Goal: Subscribe to service/newsletter

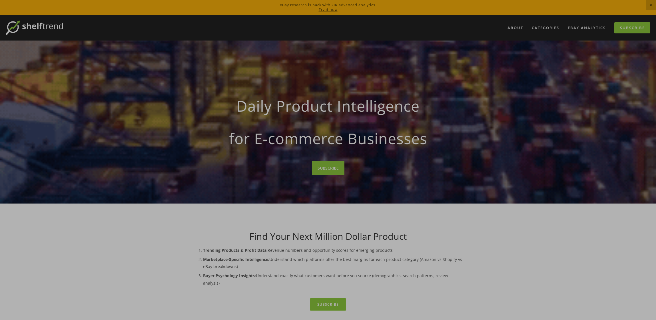
click at [634, 31] on div at bounding box center [328, 160] width 656 height 320
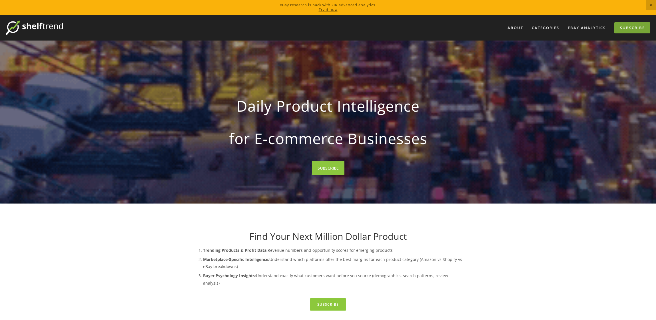
click at [634, 30] on link "Subscribe" at bounding box center [633, 27] width 36 height 11
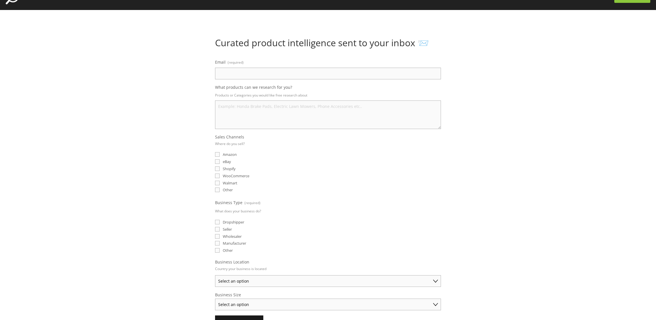
scroll to position [29, 0]
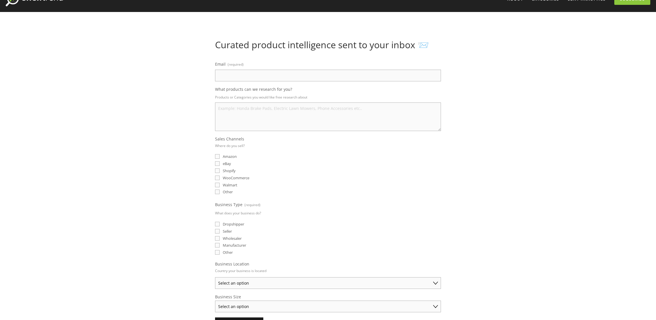
click at [217, 157] on input "Amazon" at bounding box center [217, 156] width 5 height 5
checkbox input "true"
click at [216, 164] on input "eBay" at bounding box center [217, 163] width 5 height 5
checkbox input "true"
click at [217, 156] on input "Amazon" at bounding box center [217, 156] width 5 height 5
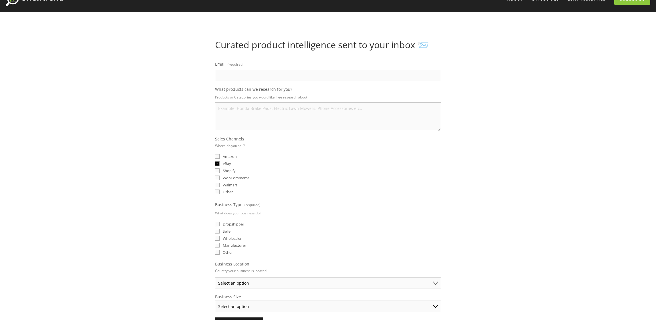
checkbox input "false"
click at [219, 231] on input "Seller" at bounding box center [217, 231] width 5 height 5
checkbox input "true"
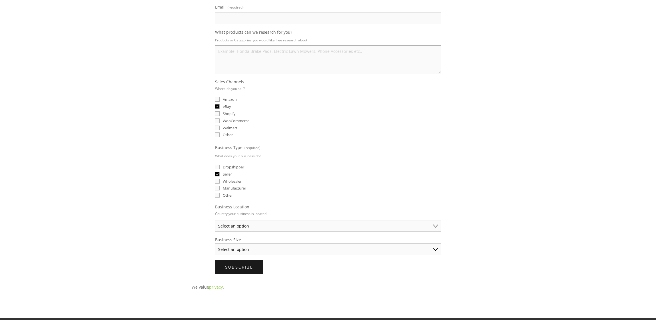
click at [280, 228] on select "Select an option Australia United States United Kingdom China Japan Germany Can…" at bounding box center [328, 226] width 226 height 12
select select "China"
click at [215, 220] on select "Select an option Australia United States United Kingdom China Japan Germany Can…" at bounding box center [328, 226] width 226 height 12
click at [238, 251] on select "Select an option Solo Merchant (under $50K annual sales) Small Business ($50K -…" at bounding box center [328, 250] width 226 height 12
drag, startPoint x: 277, startPoint y: 249, endPoint x: 275, endPoint y: 251, distance: 3.3
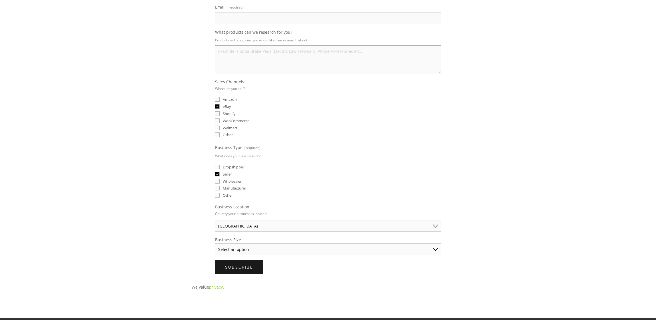
click at [277, 249] on select "Select an option Solo Merchant (under $50K annual sales) Small Business ($50K -…" at bounding box center [328, 250] width 226 height 12
select select "Solo Merchant (under $50K annual sales)"
click at [215, 244] on select "Select an option Solo Merchant (under $50K annual sales) Small Business ($50K -…" at bounding box center [328, 250] width 226 height 12
click at [303, 213] on fieldset "Business Location Country your business is located Australia United States Unit…" at bounding box center [328, 218] width 226 height 28
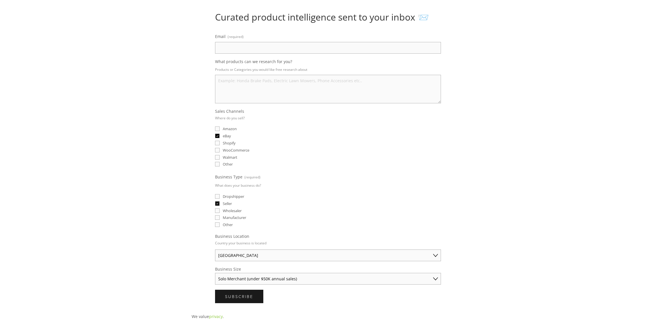
scroll to position [0, 0]
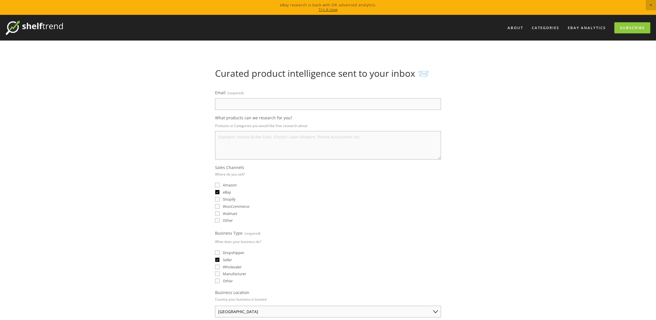
click at [244, 101] on input "Email (required)" at bounding box center [328, 104] width 226 height 12
paste input "1005765366@qq.com"
type input "1005765366@qq.com"
click at [629, 25] on link "Subscribe" at bounding box center [633, 27] width 36 height 11
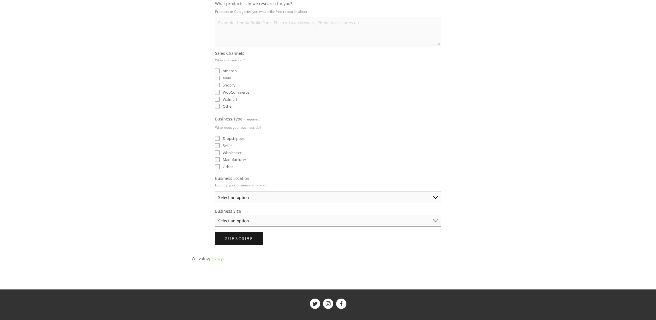
click at [231, 198] on select "Select an option Australia United States United Kingdom China Japan Germany Can…" at bounding box center [328, 198] width 226 height 12
select select "China"
click at [215, 192] on select "Select an option Australia United States United Kingdom China Japan Germany Can…" at bounding box center [328, 198] width 226 height 12
click at [235, 219] on select "Select an option Solo Merchant (under $50K annual sales) Small Business ($50K -…" at bounding box center [328, 221] width 226 height 12
select select "Solo Merchant (under $50K annual sales)"
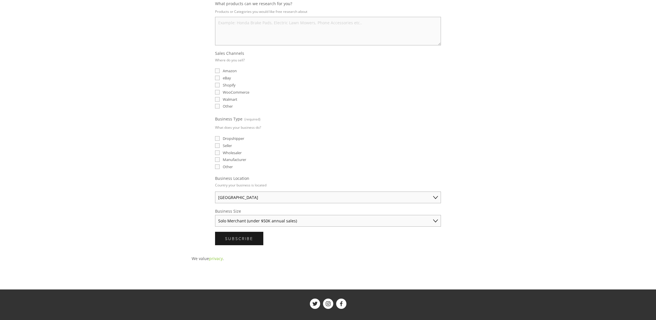
click at [215, 215] on select "Select an option Solo Merchant (under $50K annual sales) Small Business ($50K -…" at bounding box center [328, 221] width 226 height 12
click at [216, 147] on input "Seller" at bounding box center [217, 145] width 5 height 5
checkbox input "true"
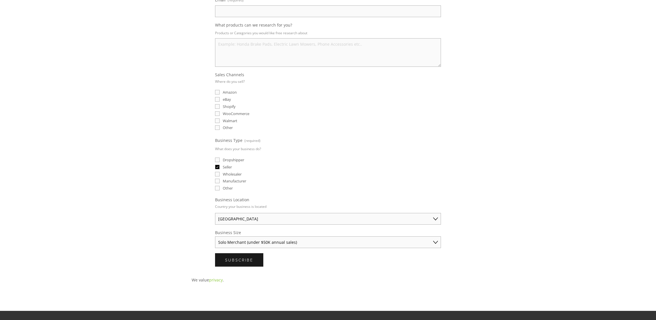
scroll to position [57, 0]
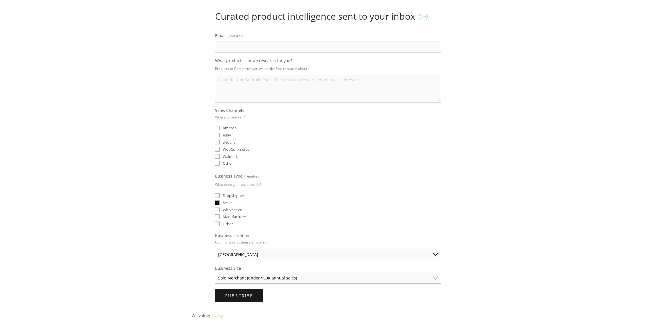
click at [217, 136] on input "eBay" at bounding box center [217, 135] width 5 height 5
checkbox input "true"
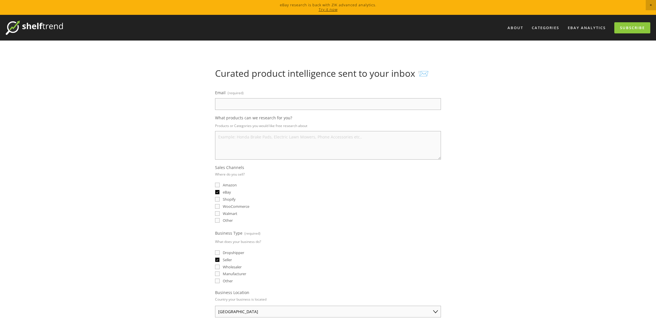
click at [230, 107] on input "Email (required)" at bounding box center [328, 104] width 226 height 12
paste input "1005765366@qq.com"
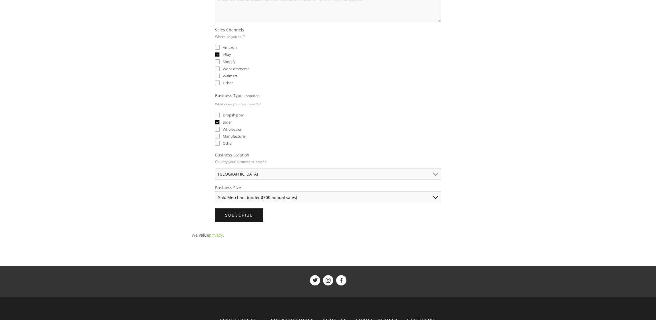
scroll to position [181, 0]
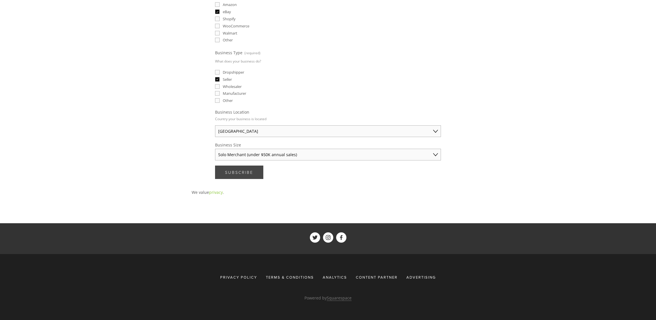
type input "1005765366@qq.com"
click at [239, 177] on button "Subscribe Subscribe" at bounding box center [239, 172] width 48 height 13
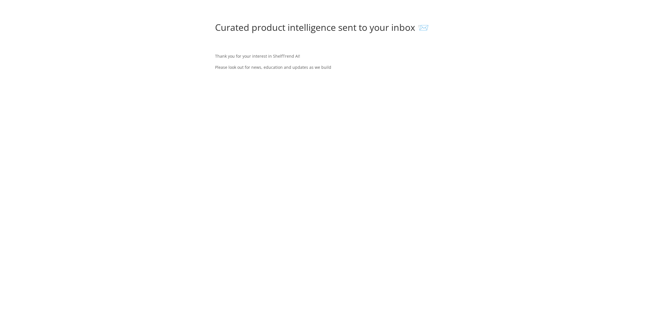
scroll to position [0, 0]
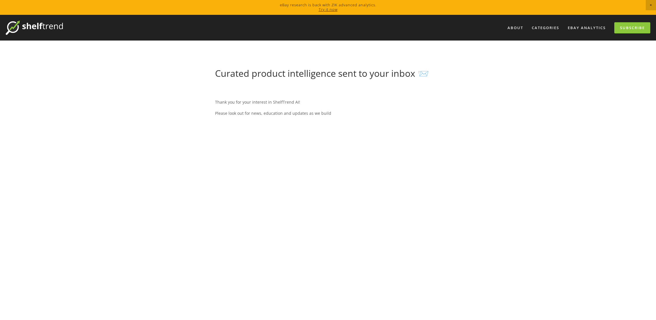
click at [46, 26] on img at bounding box center [34, 28] width 57 height 14
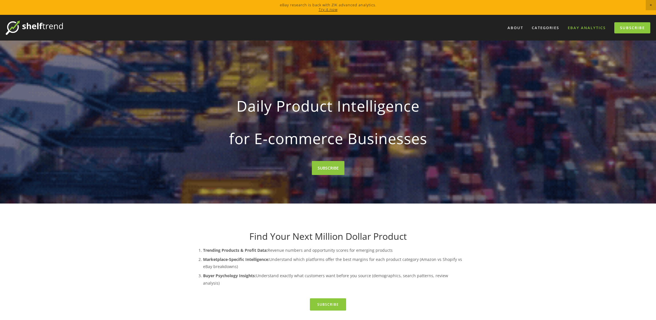
click at [586, 29] on link "eBay Analytics" at bounding box center [586, 27] width 45 height 9
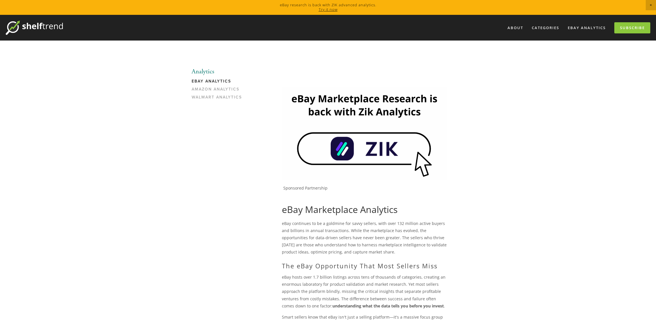
click at [374, 153] on img at bounding box center [364, 133] width 165 height 93
click at [582, 30] on link "eBay Analytics" at bounding box center [586, 27] width 45 height 9
click at [212, 91] on link "Amazon Analytics" at bounding box center [219, 91] width 55 height 8
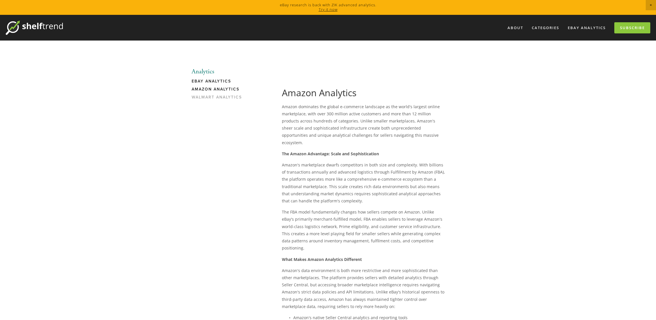
click at [205, 80] on link "eBay Analytics" at bounding box center [219, 83] width 55 height 8
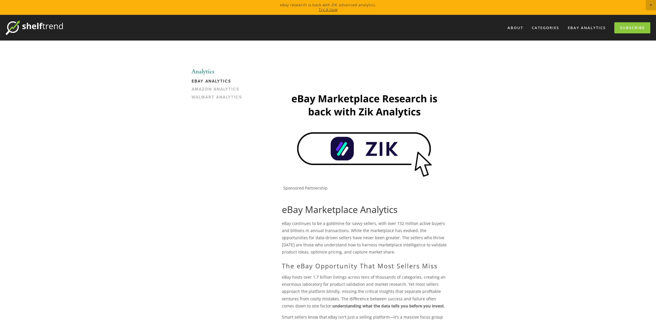
click at [203, 70] on li "Analytics" at bounding box center [219, 71] width 55 height 7
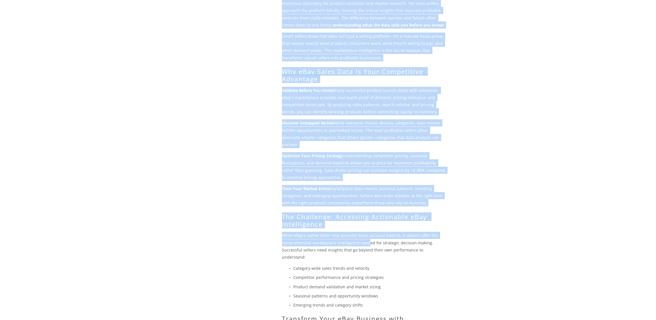
scroll to position [286, 0]
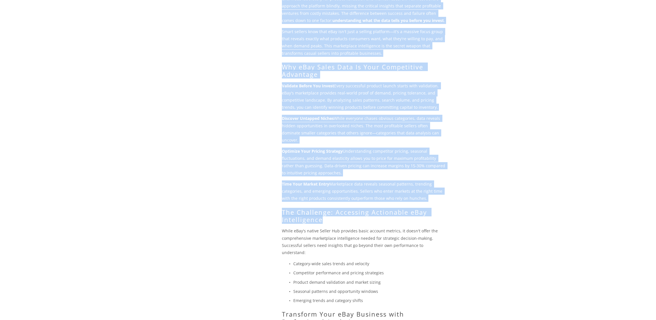
drag, startPoint x: 282, startPoint y: 153, endPoint x: 372, endPoint y: 209, distance: 106.5
click at [372, 209] on div "eBay Marketplace Analytics eBay continues to be a goldmine for savvy sellers, w…" at bounding box center [364, 212] width 165 height 586
copy div "eBay Marketplace Analytics eBay continues to be a goldmine for savvy sellers, w…"
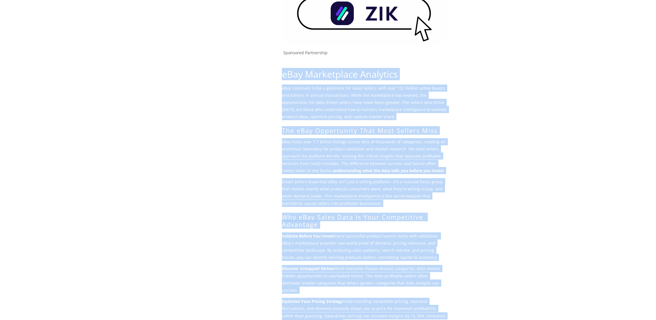
scroll to position [86, 0]
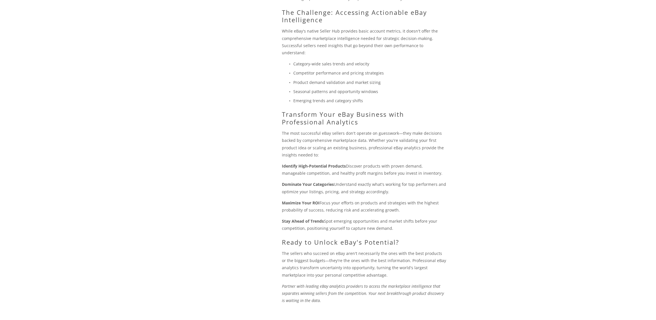
scroll to position [584, 0]
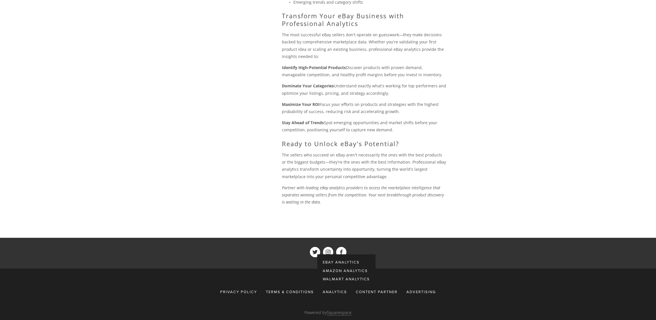
click at [340, 287] on div "Analytics" at bounding box center [335, 292] width 32 height 10
click at [339, 260] on span "eBay Analytics" at bounding box center [341, 262] width 37 height 5
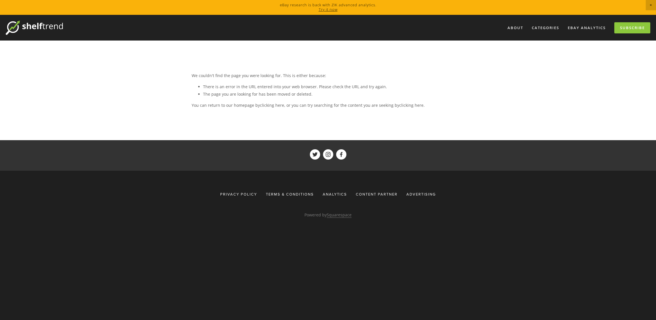
click at [649, 5] on span "Close Announcement" at bounding box center [651, 5] width 10 height 10
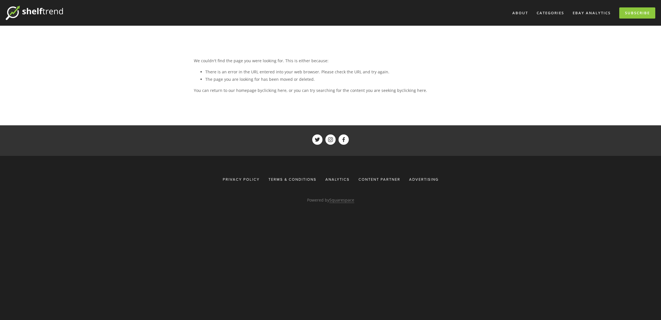
click at [192, 192] on div "Back to Top Privacy Policy Terms & Conditions Analytics eBay Analytics Amazon A…" at bounding box center [330, 189] width 291 height 66
